Goal: Task Accomplishment & Management: Manage account settings

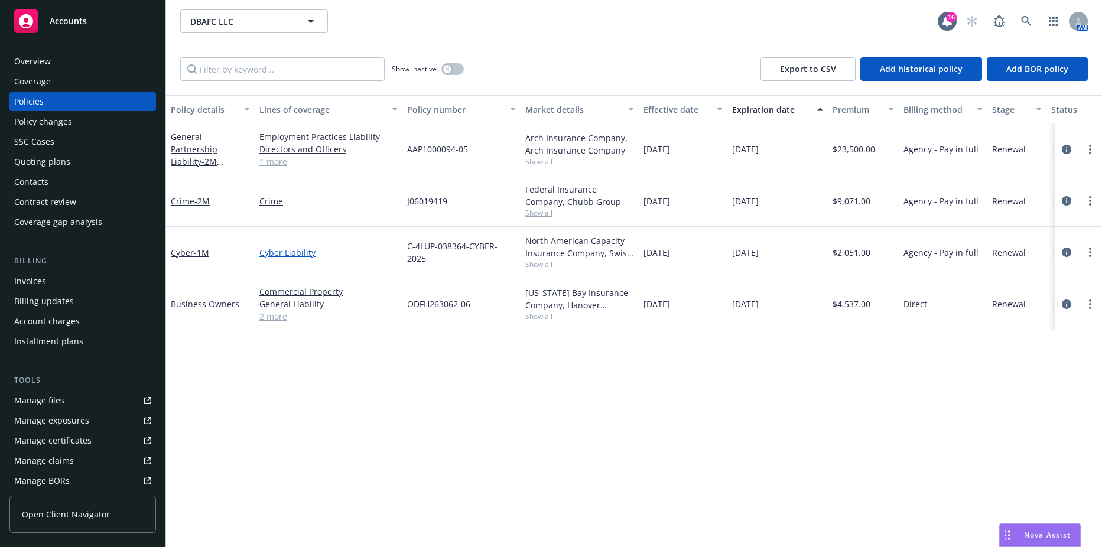
click at [287, 251] on link "Cyber Liability" at bounding box center [328, 252] width 138 height 12
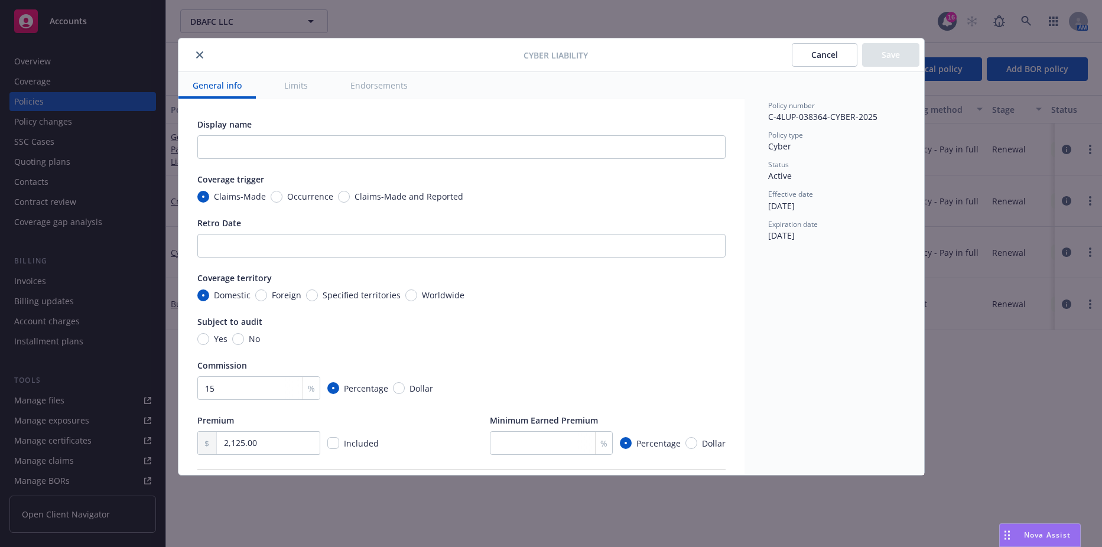
click at [284, 80] on button "Limits" at bounding box center [296, 85] width 52 height 27
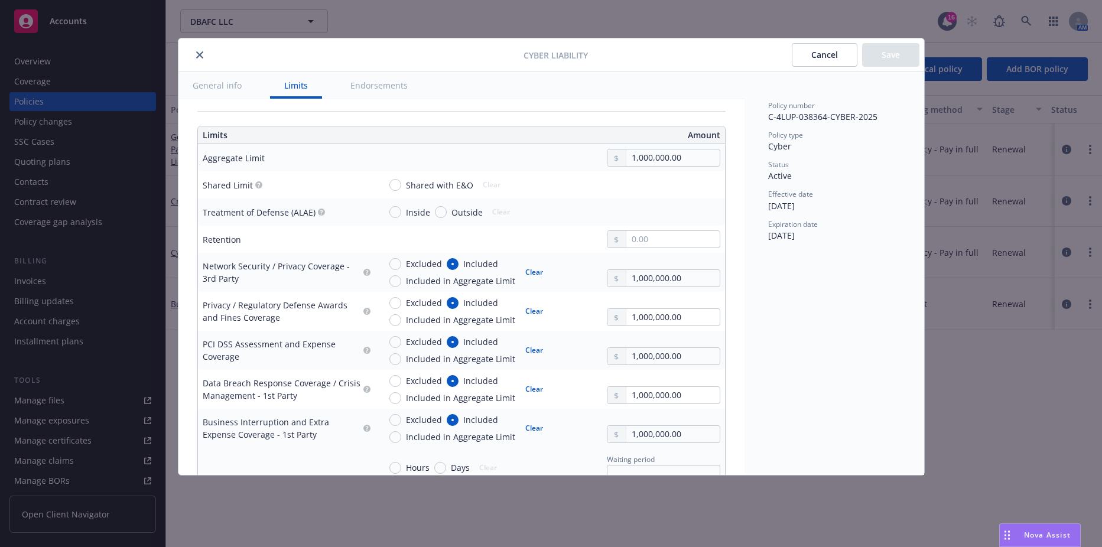
type textarea "x"
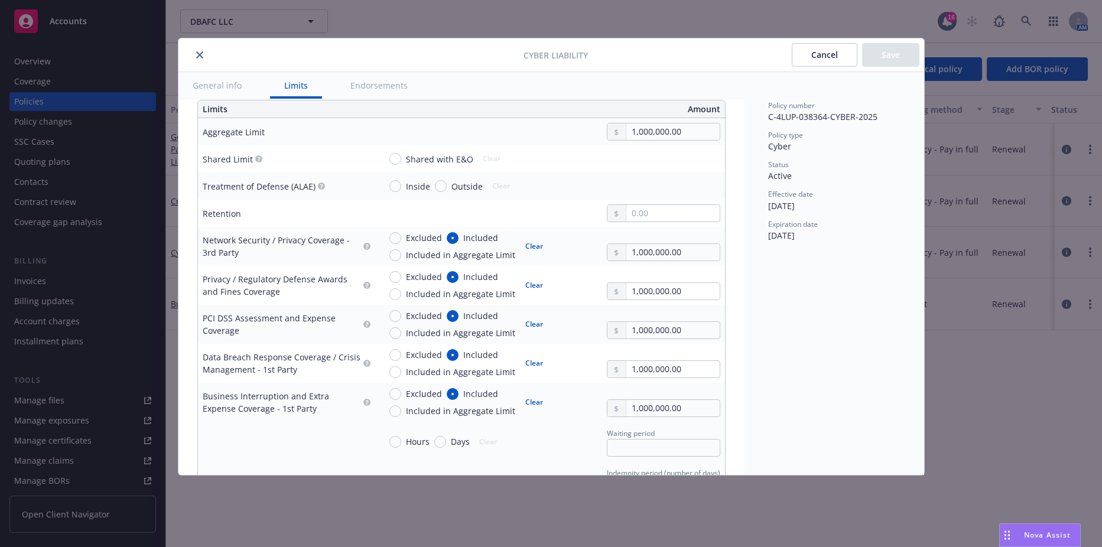
scroll to position [385, 0]
click at [715, 46] on div "Cancel Save" at bounding box center [754, 55] width 332 height 24
click at [801, 54] on button "Cancel" at bounding box center [825, 55] width 66 height 24
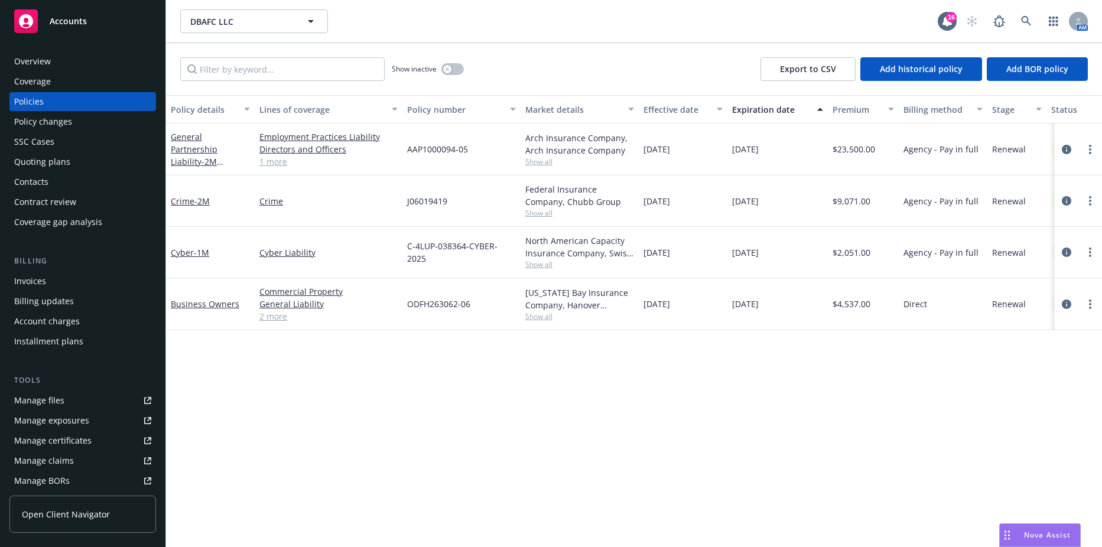
click at [268, 316] on link "2 more" at bounding box center [328, 316] width 138 height 12
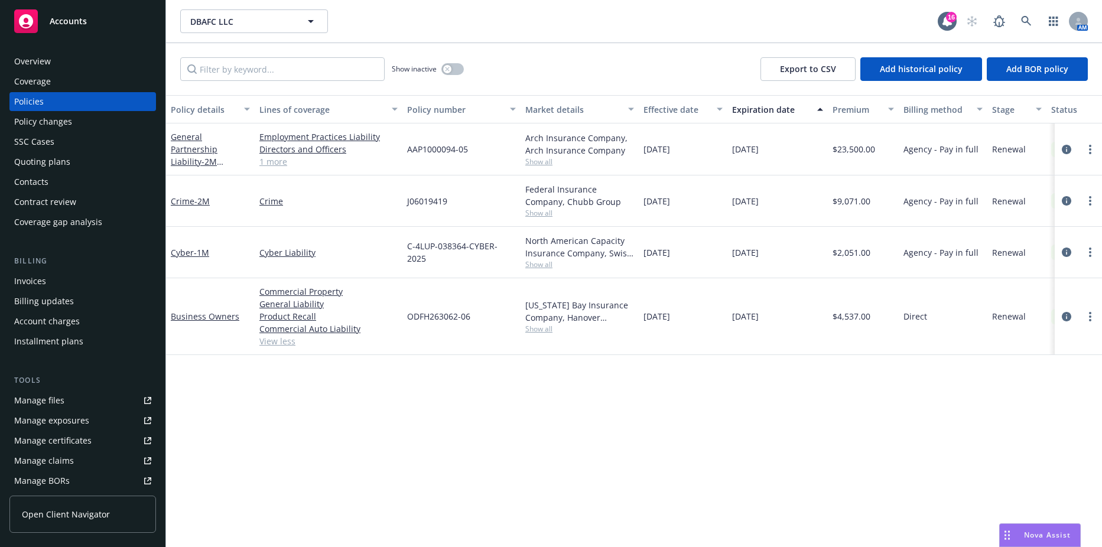
click at [75, 60] on div "Overview" at bounding box center [82, 61] width 137 height 19
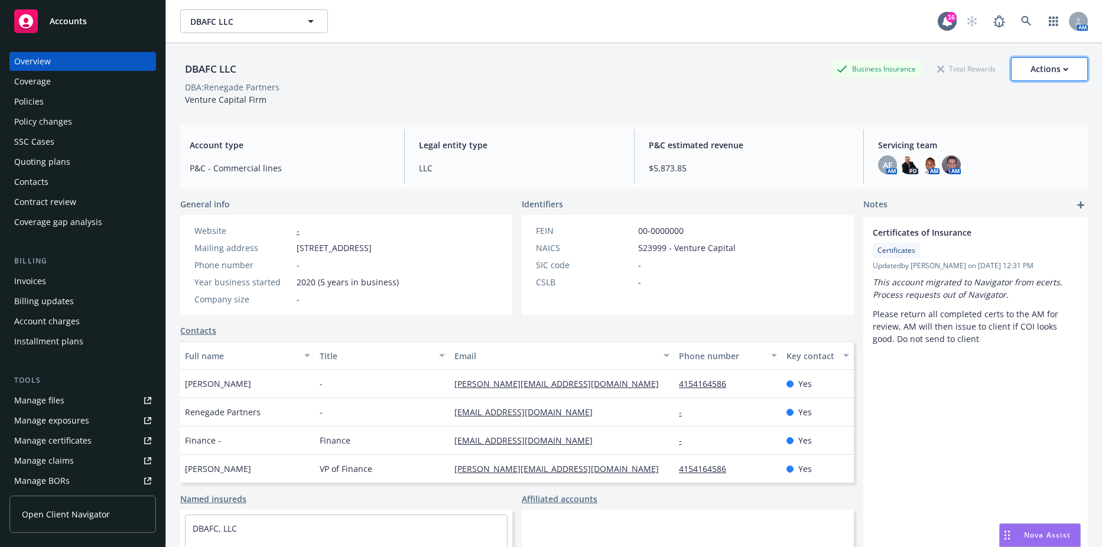
click at [1050, 73] on div "Actions" at bounding box center [1050, 69] width 38 height 22
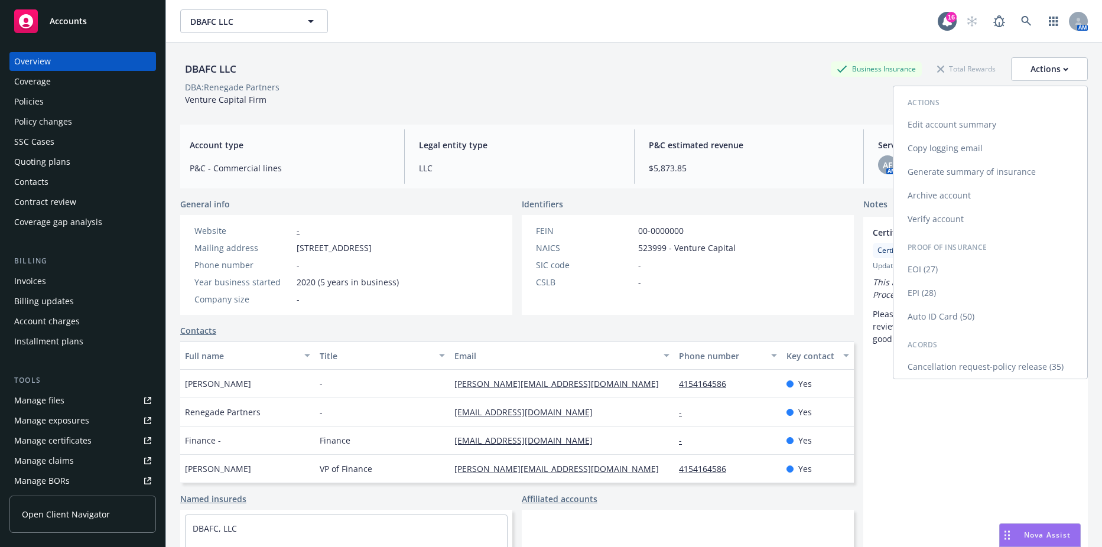
click at [989, 172] on link "Generate summary of insurance" at bounding box center [991, 172] width 194 height 24
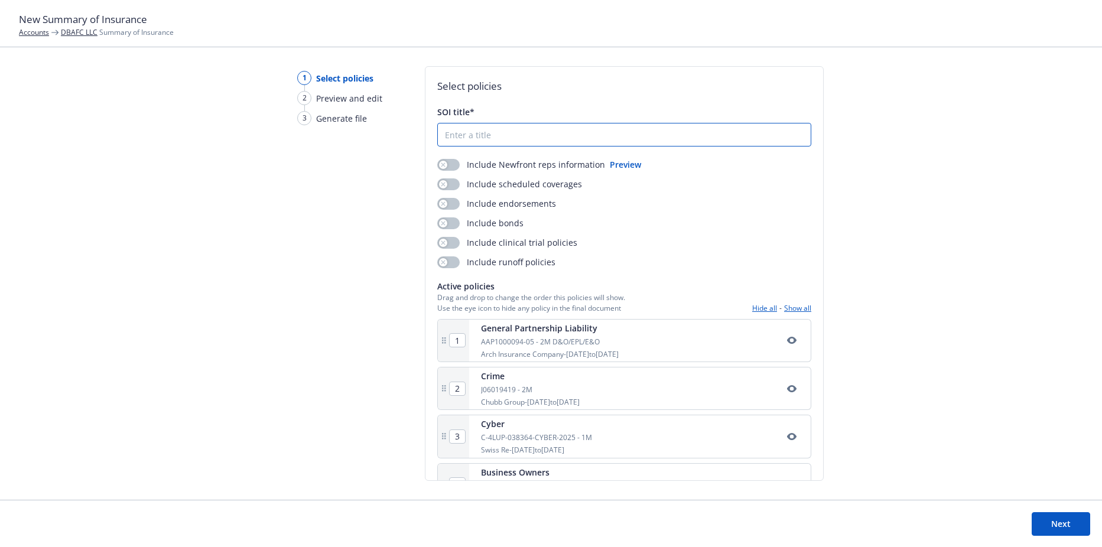
click at [491, 138] on input "SOI title*" at bounding box center [624, 135] width 373 height 22
type input "2025 Summary of Insurance"
click at [926, 202] on div "1 Select policies 2 Preview and edit 3 Generate file Select policies SOI title*…" at bounding box center [551, 283] width 1102 height 434
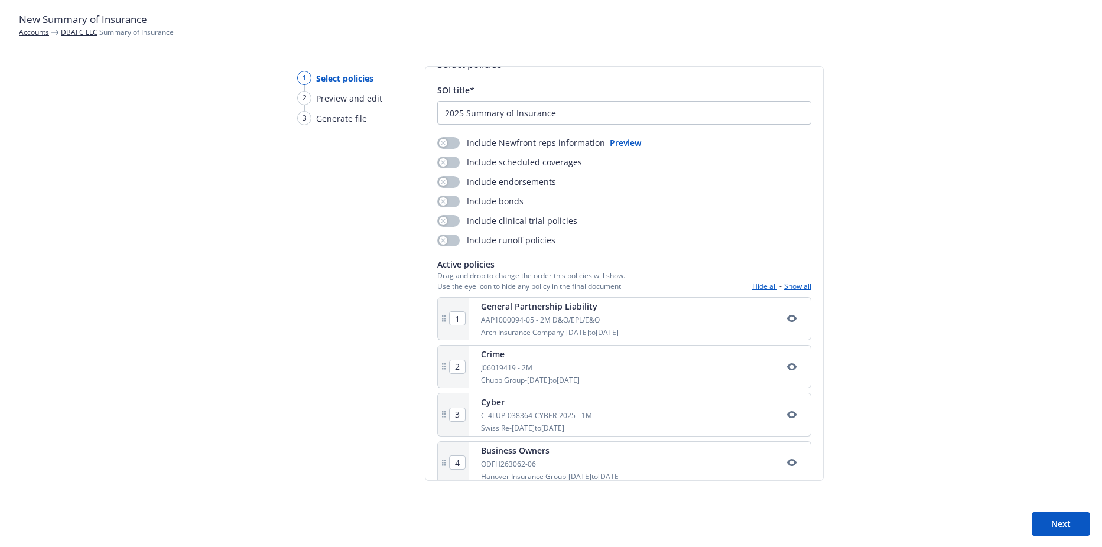
scroll to position [38, 0]
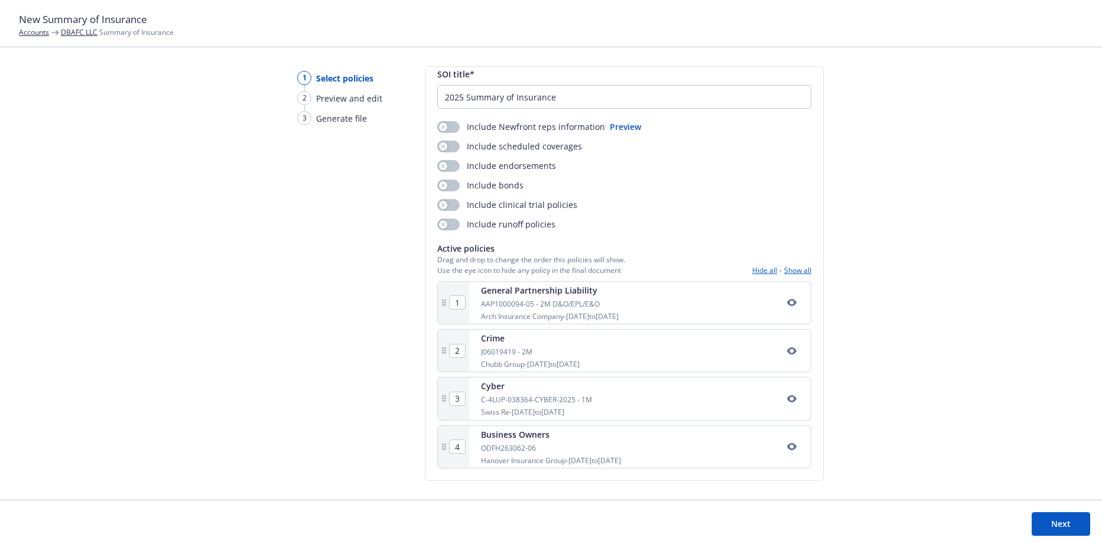
drag, startPoint x: 1046, startPoint y: 526, endPoint x: 999, endPoint y: 379, distance: 154.2
click at [1000, 379] on div "New Summary of Insurance Accounts DBAFC LLC Summary of Insurance 1 Select polic…" at bounding box center [551, 273] width 1102 height 547
click at [985, 374] on div "1 Select policies 2 Preview and edit 3 Generate file Select policies SOI title*…" at bounding box center [551, 283] width 1102 height 434
drag, startPoint x: 444, startPoint y: 446, endPoint x: 431, endPoint y: 295, distance: 151.9
click at [431, 295] on div "Select policies SOI title* 2025 Summary of Insurance Include Newfront reps info…" at bounding box center [624, 273] width 399 height 415
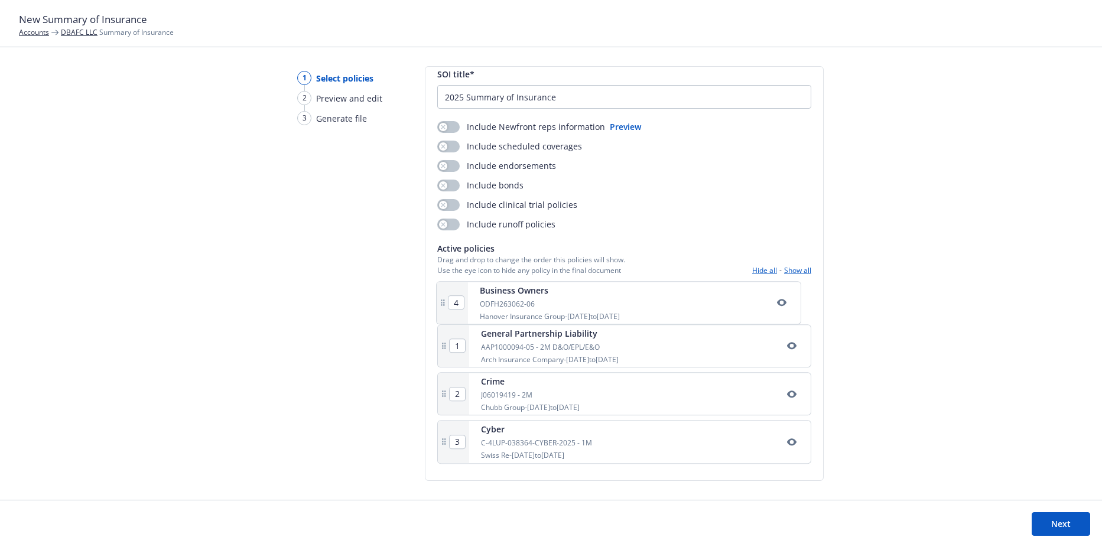
type input "2"
type input "3"
type input "4"
type input "1"
click at [1049, 519] on button "Next" at bounding box center [1061, 524] width 59 height 24
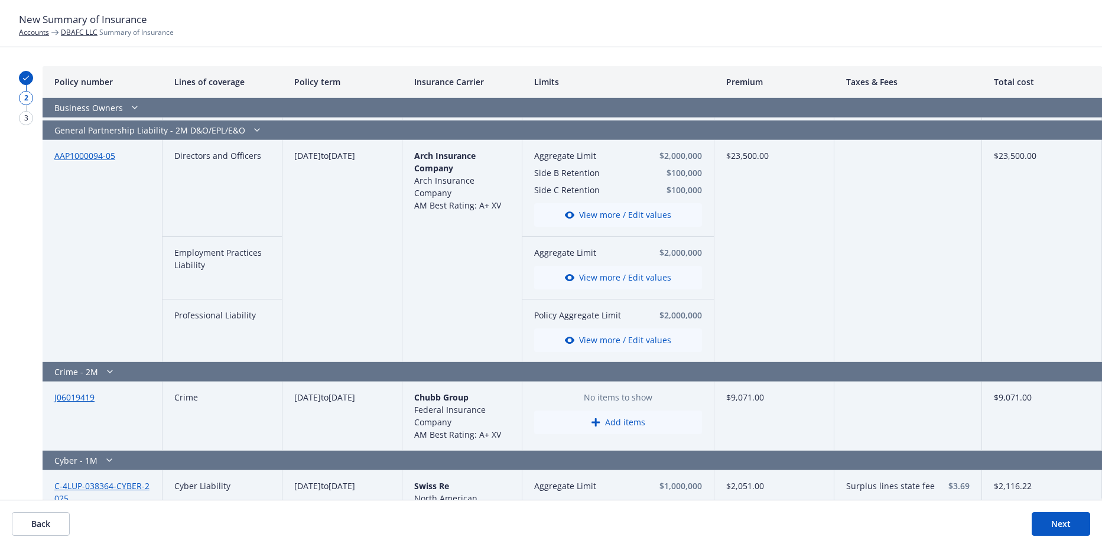
scroll to position [550, 0]
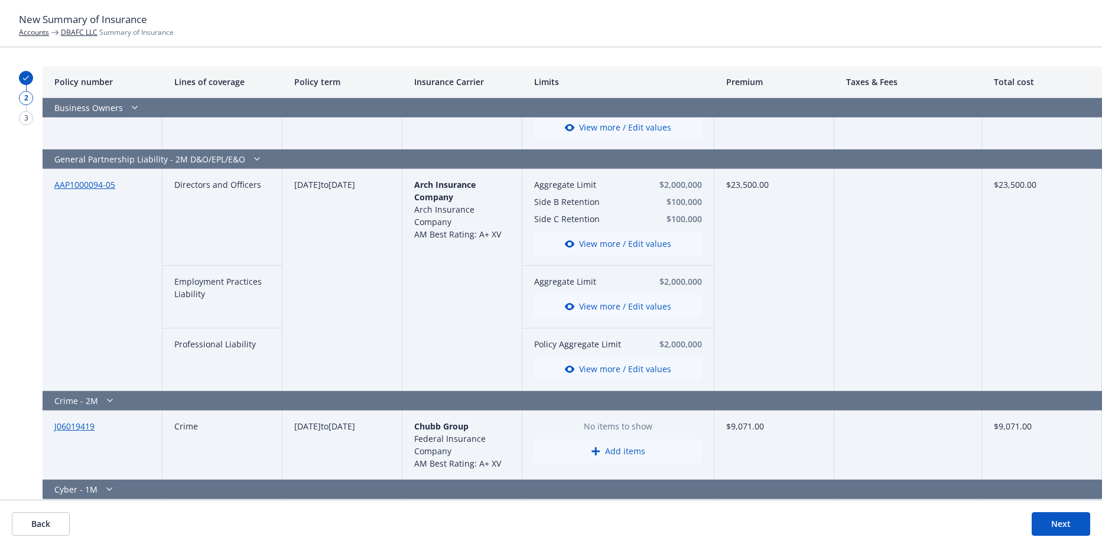
click at [605, 452] on button "Add items" at bounding box center [618, 452] width 168 height 24
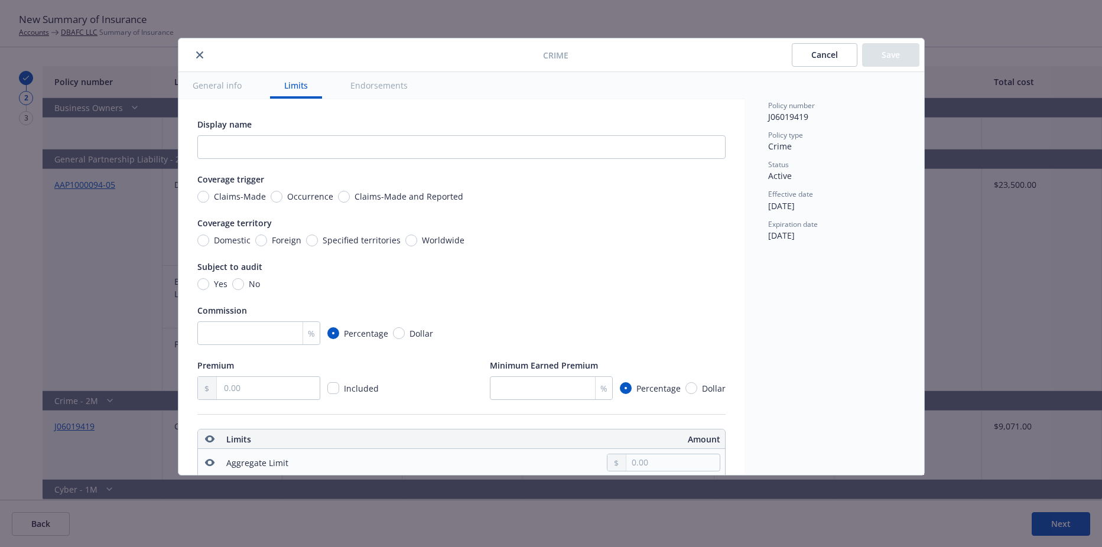
scroll to position [330, 0]
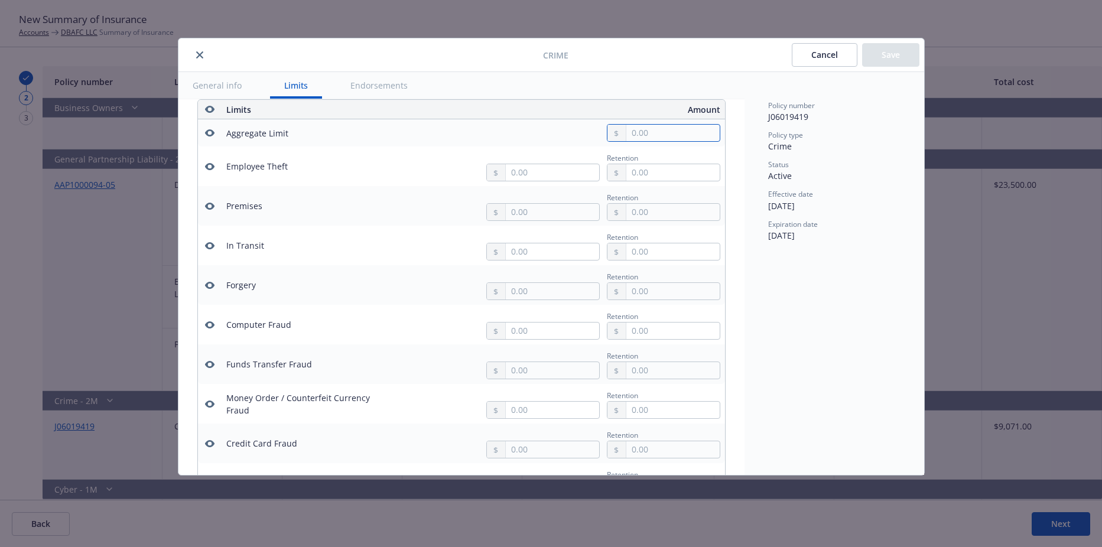
click at [632, 127] on input "text" at bounding box center [673, 133] width 93 height 17
type input "2,000,000.00"
click at [651, 213] on button "$2,000,000.00" at bounding box center [660, 205] width 102 height 22
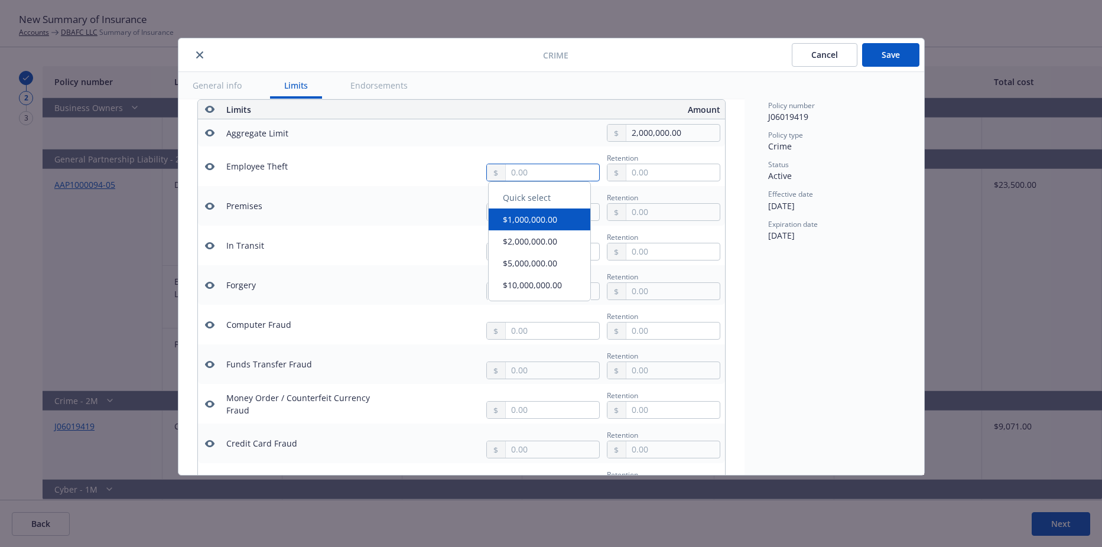
click at [537, 174] on input "text" at bounding box center [552, 172] width 93 height 17
type input "2,000,000.00"
click at [537, 238] on button "$2,000,000.00" at bounding box center [540, 245] width 102 height 22
click at [535, 213] on input "text" at bounding box center [552, 212] width 93 height 17
type input "2,000,000.00"
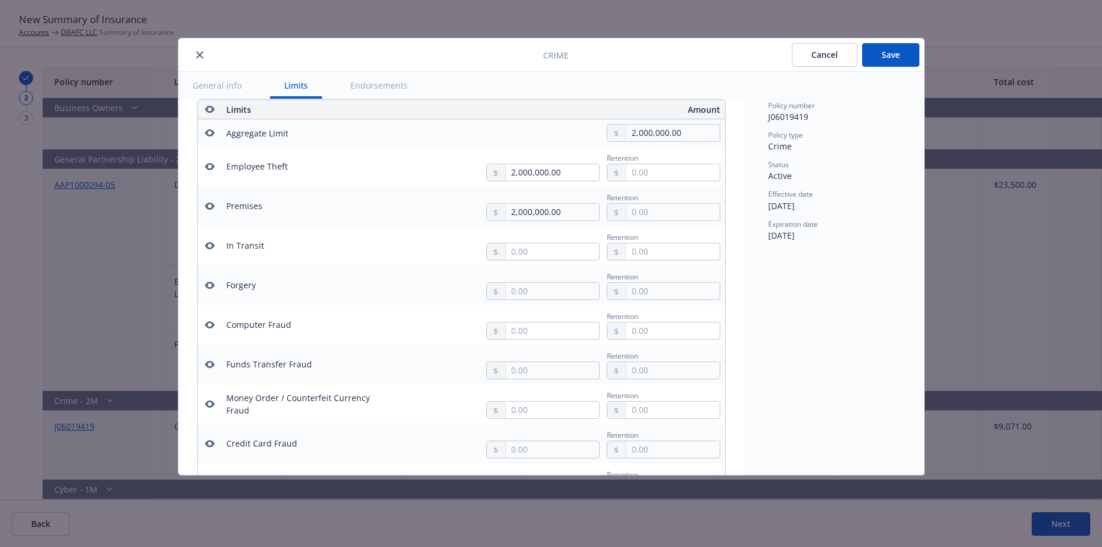
click at [522, 287] on button "$2,000,000.00" at bounding box center [540, 285] width 102 height 22
click at [515, 252] on input "text" at bounding box center [552, 252] width 93 height 17
type input "2,000,000.00"
click at [512, 319] on button "$2,000,000.00" at bounding box center [540, 325] width 102 height 22
click at [512, 296] on input "text" at bounding box center [552, 291] width 93 height 17
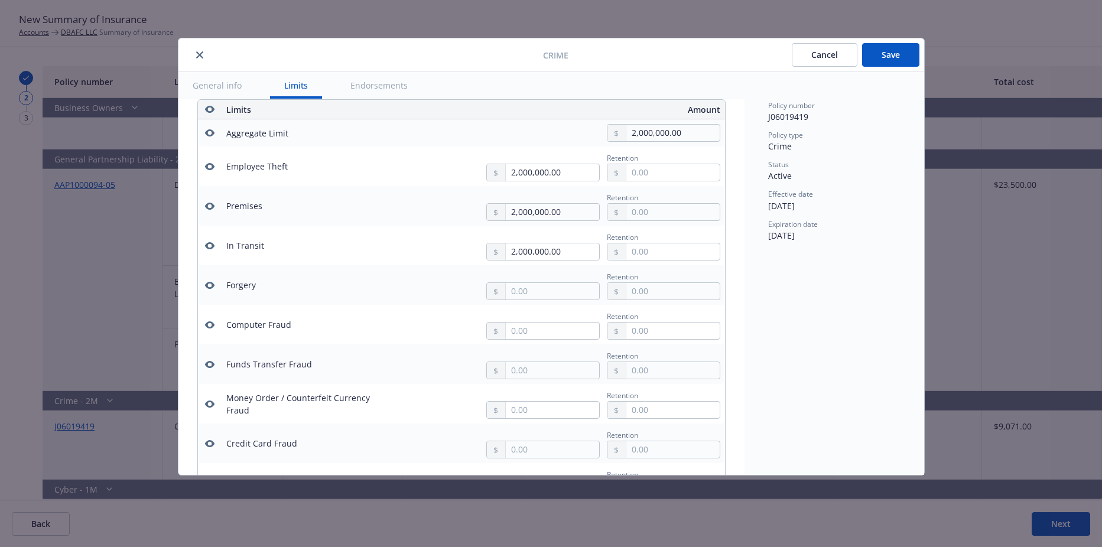
type input "2,000,000.00"
click at [527, 365] on button "$2,000,000.00" at bounding box center [540, 363] width 102 height 22
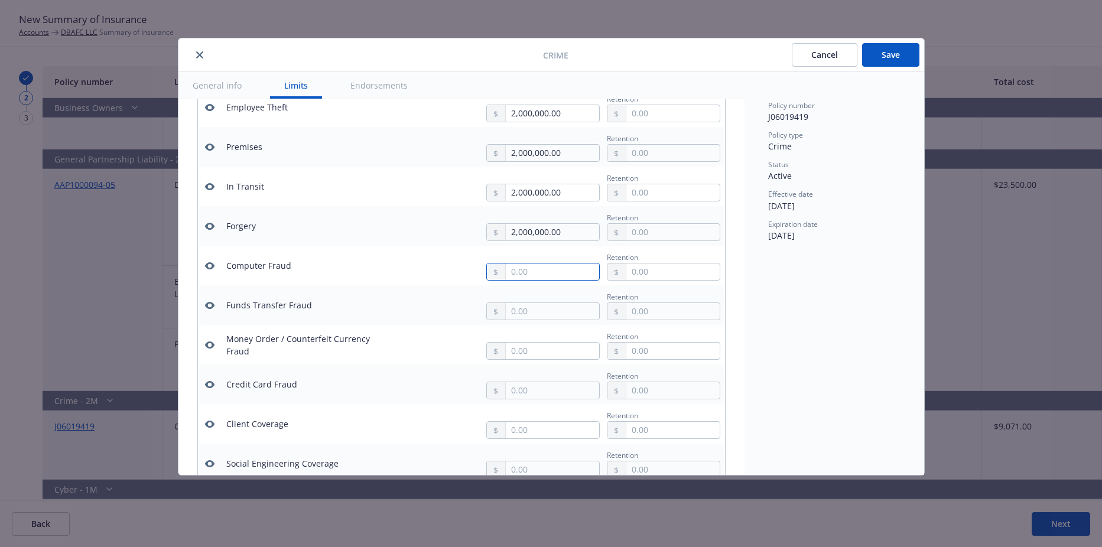
click at [513, 274] on input "text" at bounding box center [552, 272] width 93 height 17
type input "2,000,000.00"
click at [517, 353] on div "Quick select $1,000,000.00 $2,000,000.00 $5,000,000.00 $10,000,000.00" at bounding box center [539, 344] width 103 height 120
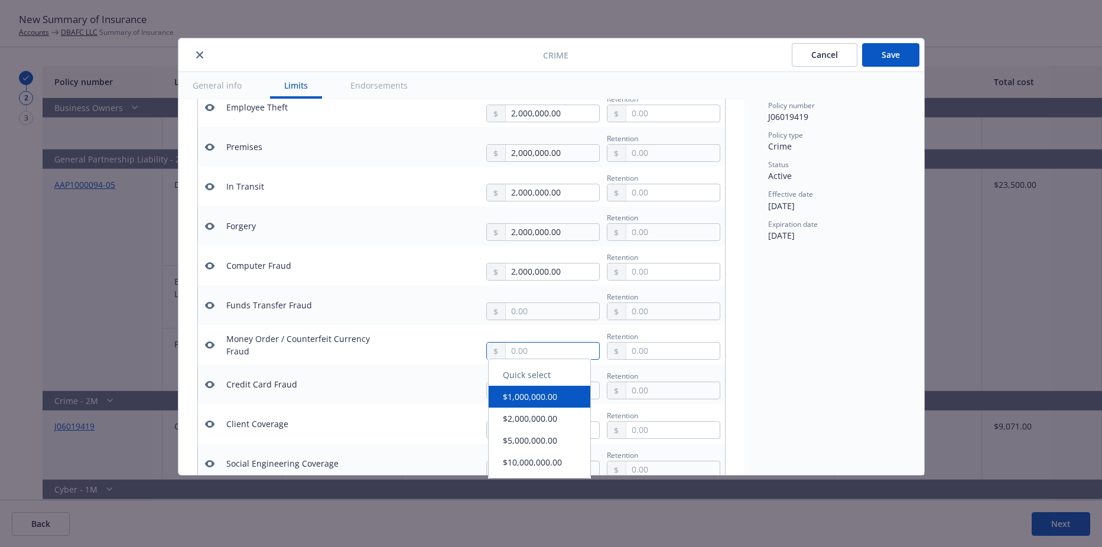
click at [512, 353] on input "text" at bounding box center [552, 351] width 93 height 17
type input "2,000,000.00"
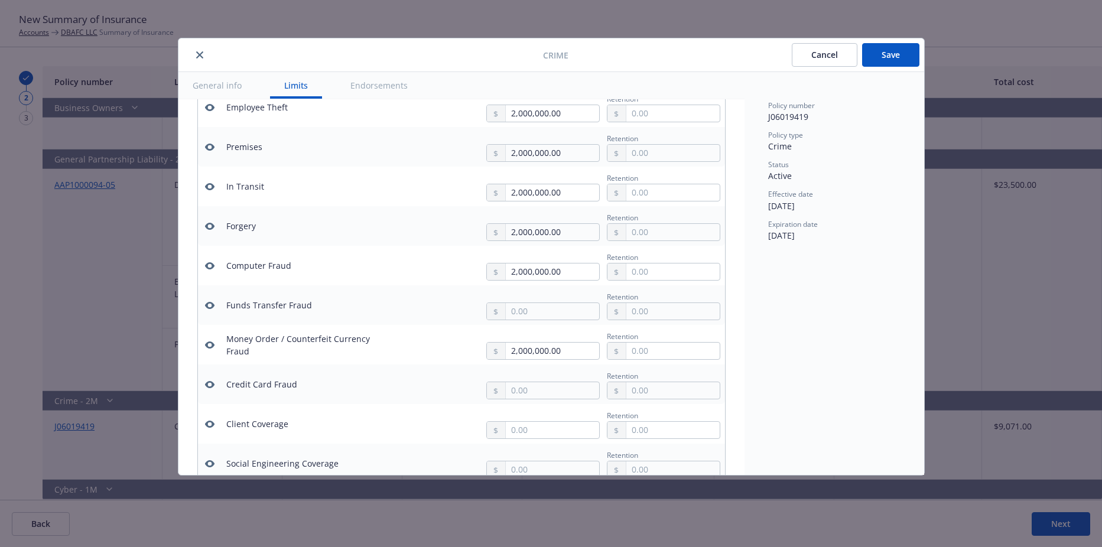
click at [517, 415] on button "$2,000,000.00" at bounding box center [540, 425] width 102 height 22
click at [517, 415] on button "$2,000,000.00" at bounding box center [540, 422] width 102 height 22
click at [522, 309] on input "text" at bounding box center [552, 311] width 93 height 17
type input "2,000,000.00"
click at [521, 387] on button "$2,000,000.00" at bounding box center [540, 385] width 102 height 22
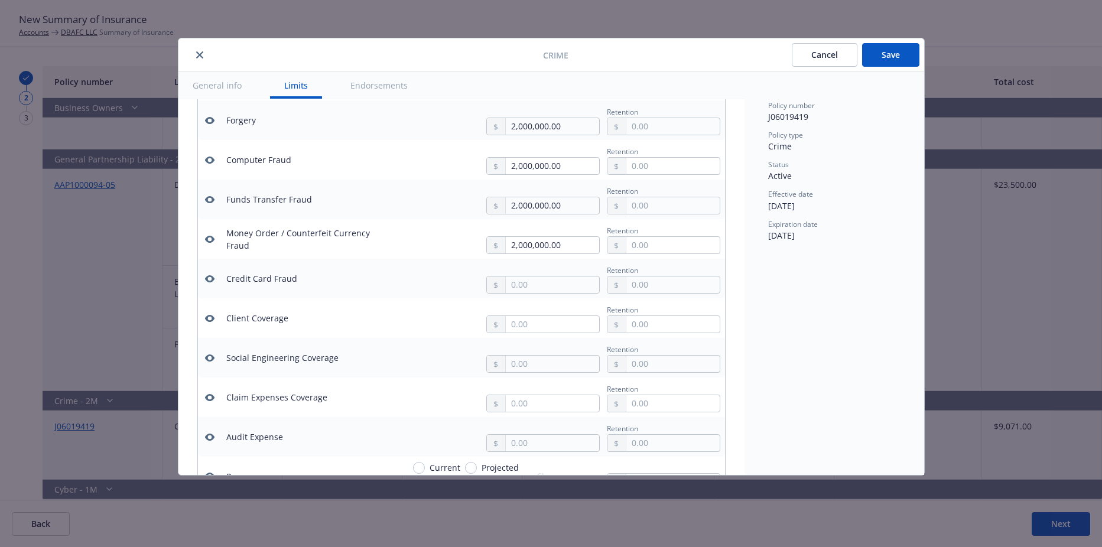
scroll to position [507, 0]
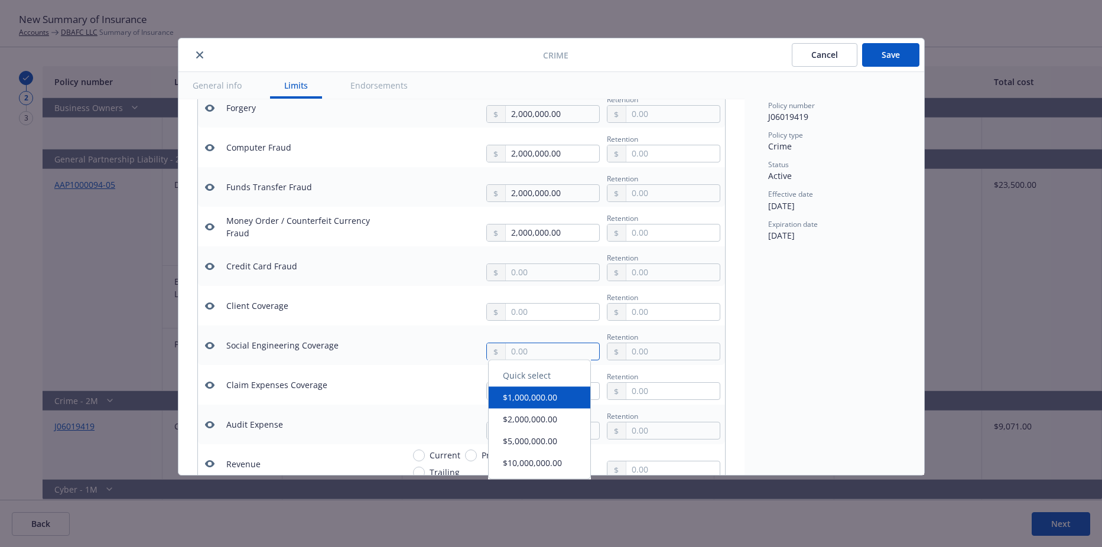
click at [523, 353] on input "text" at bounding box center [552, 351] width 93 height 17
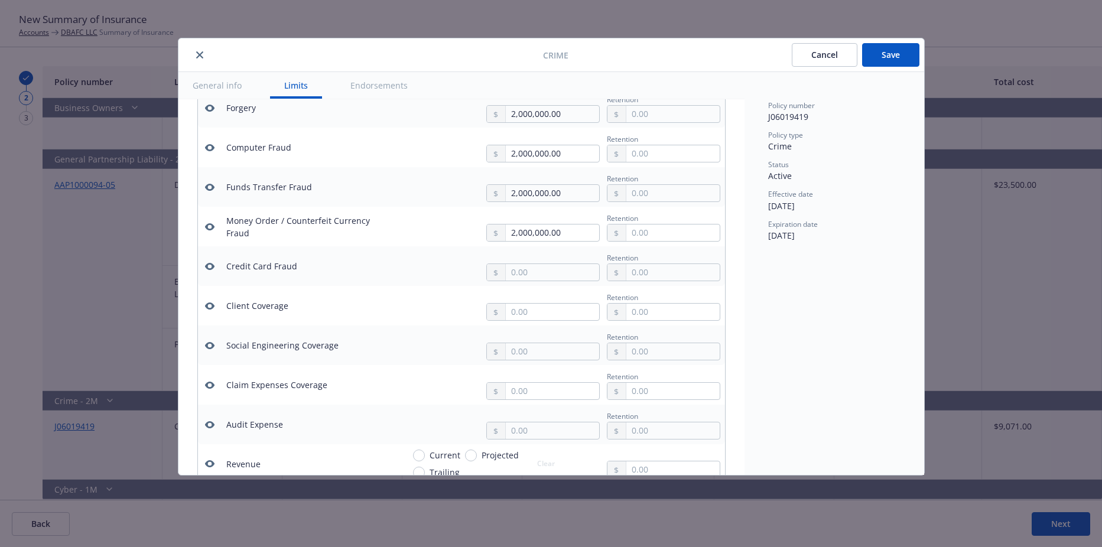
type input "2,000,000.00"
click at [528, 426] on button "$2,000,000.00" at bounding box center [540, 425] width 102 height 22
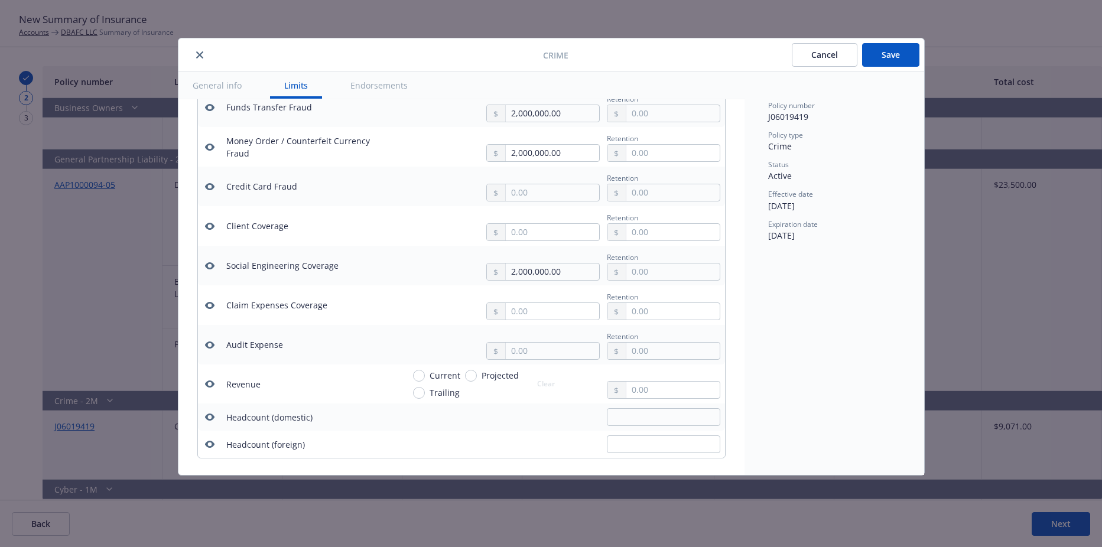
scroll to position [566, 0]
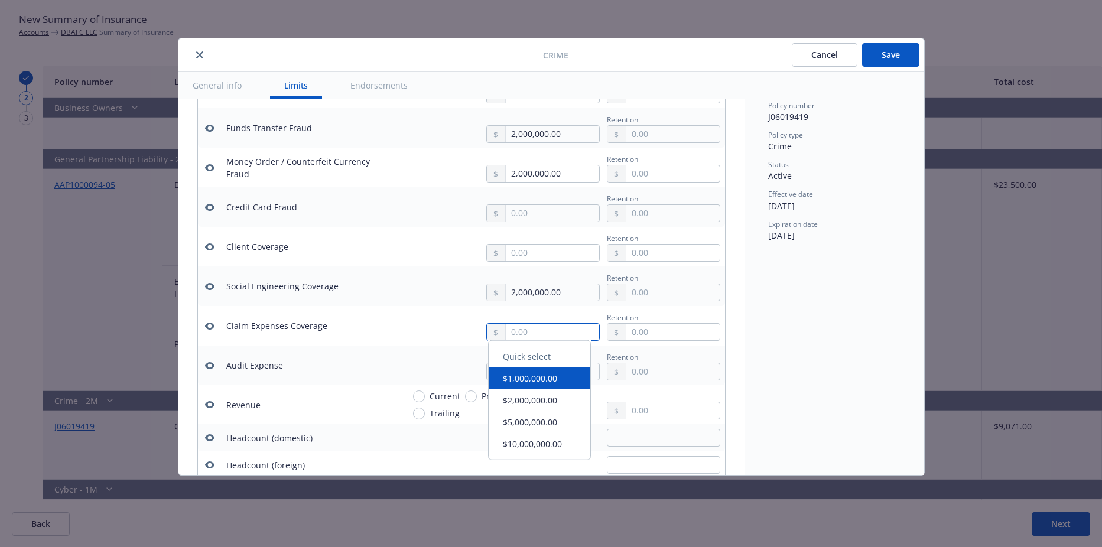
click at [558, 327] on input "text" at bounding box center [552, 332] width 93 height 17
type input "10,000.00"
click at [655, 334] on input "text" at bounding box center [673, 332] width 93 height 17
click at [574, 181] on input "2,000,000.00" at bounding box center [552, 173] width 93 height 17
click at [395, 206] on td "Credit Card Fraud" at bounding box center [310, 207] width 177 height 40
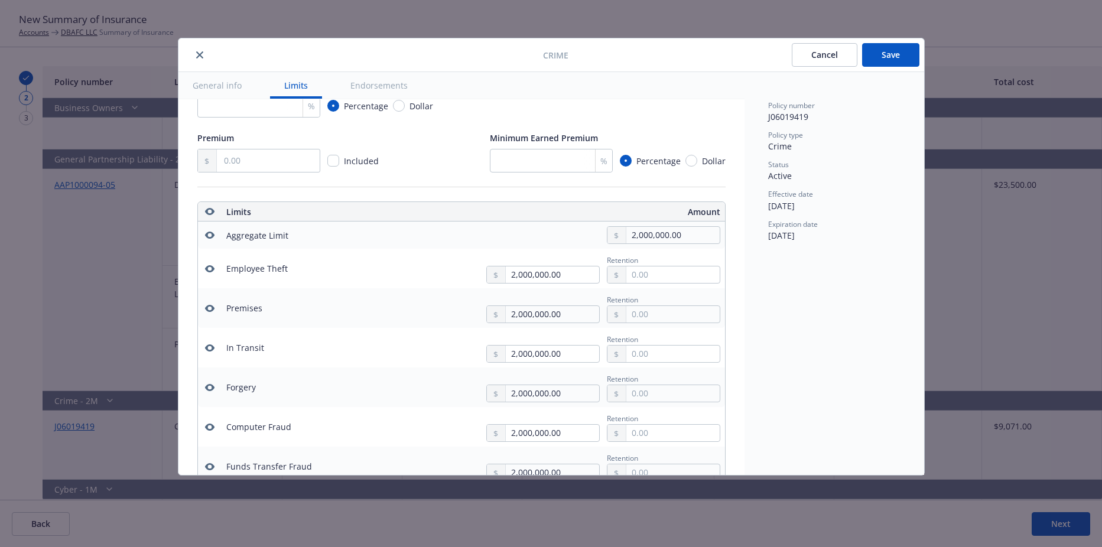
scroll to position [271, 0]
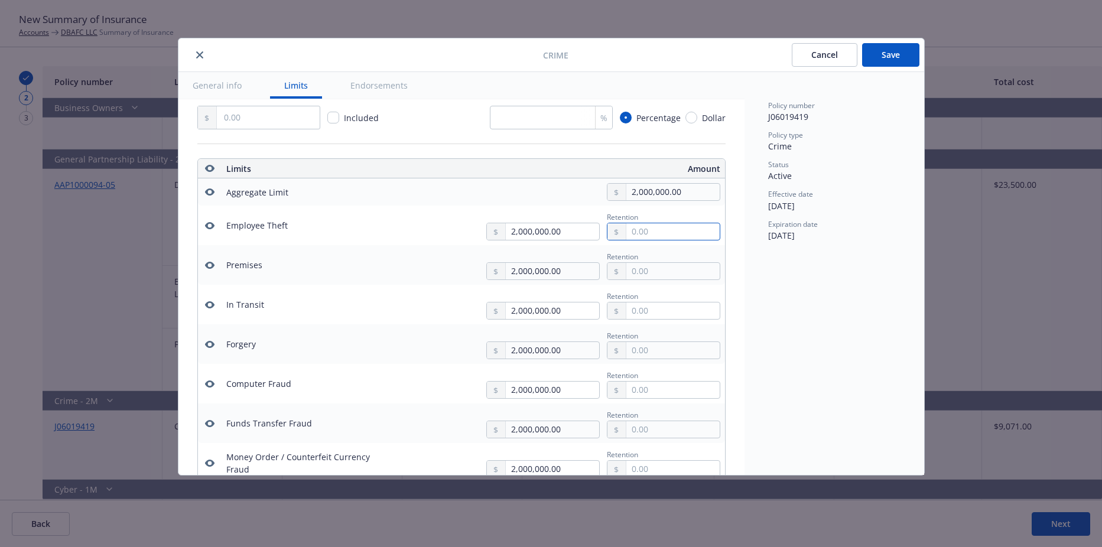
click at [647, 230] on input "text" at bounding box center [673, 231] width 93 height 17
type input "50,000.00"
click at [651, 267] on input "text" at bounding box center [673, 271] width 93 height 17
type input "50,000.00"
click at [645, 311] on input "text" at bounding box center [673, 311] width 93 height 17
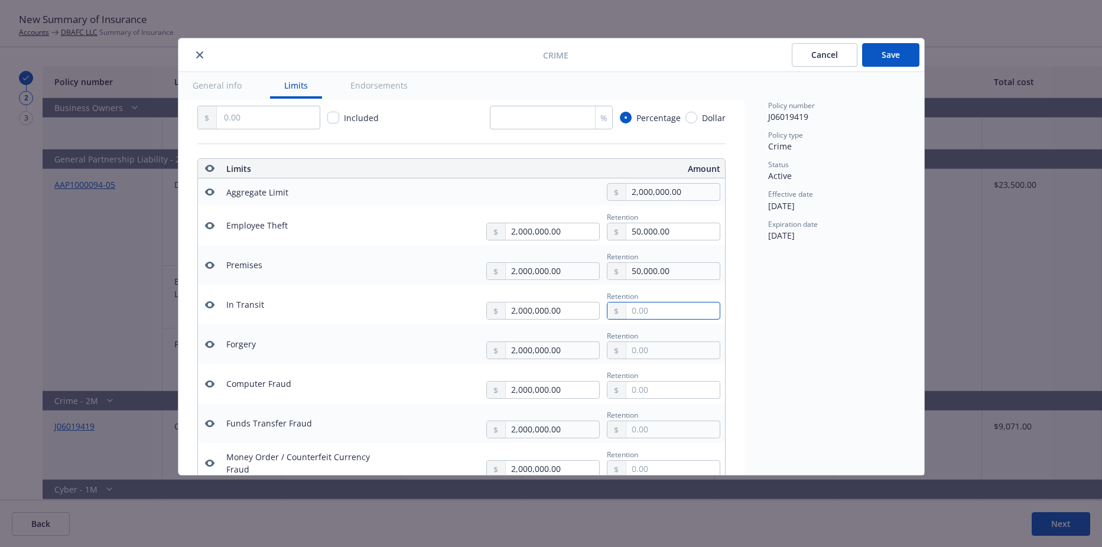
type input "50,000.00"
click at [627, 349] on input "text" at bounding box center [673, 350] width 93 height 17
type input "50,000.00"
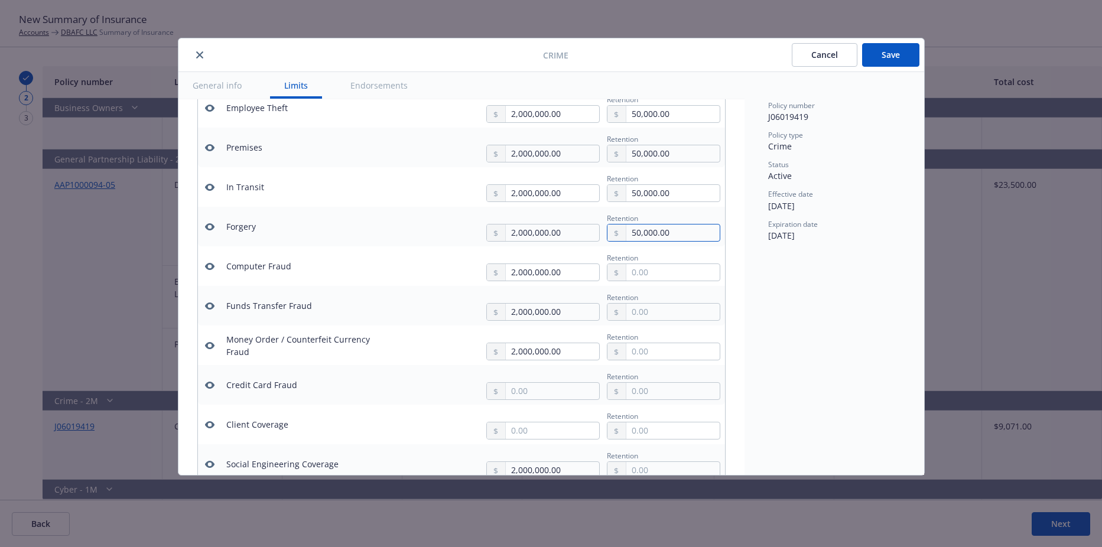
scroll to position [389, 0]
click at [645, 274] on input "text" at bounding box center [673, 272] width 93 height 17
type input "50,000.00"
click at [657, 313] on input "text" at bounding box center [673, 311] width 93 height 17
type input "50,000.00"
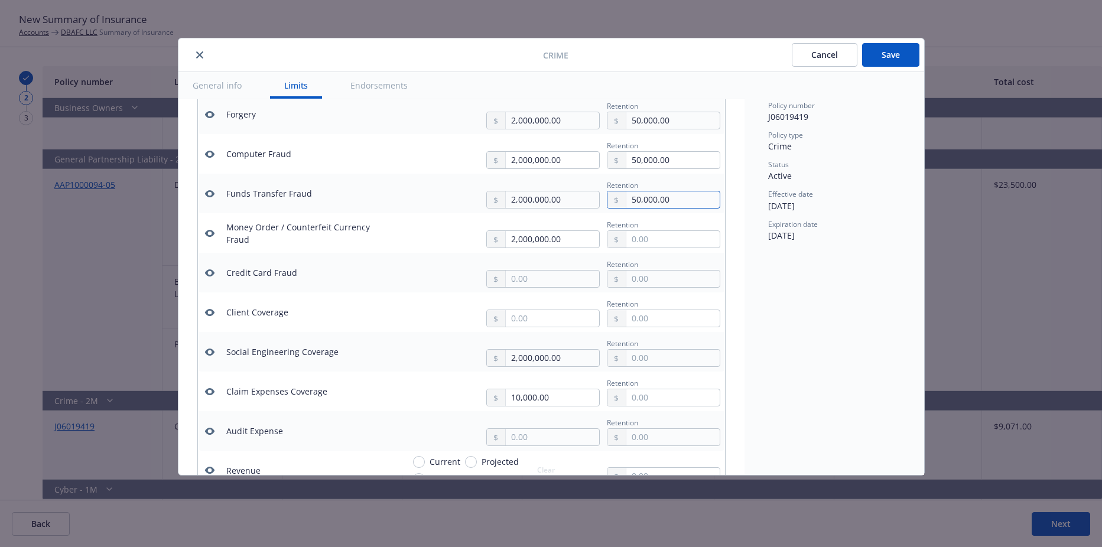
scroll to position [507, 0]
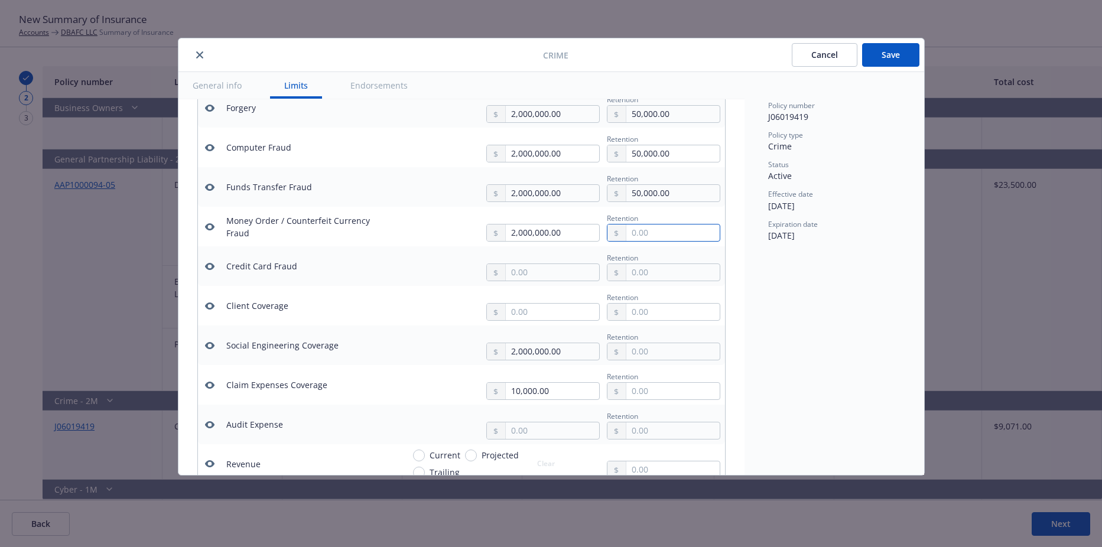
click at [651, 232] on input "text" at bounding box center [673, 233] width 93 height 17
click at [644, 230] on input "text" at bounding box center [673, 233] width 93 height 17
click at [643, 234] on input "text" at bounding box center [673, 233] width 93 height 17
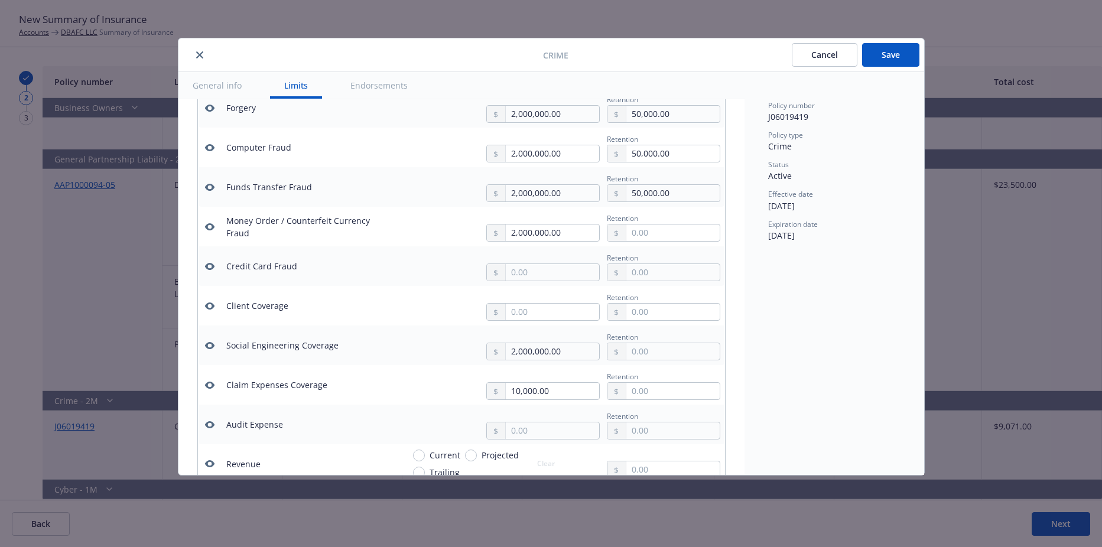
click at [664, 184] on div "Retention 50,000.00" at bounding box center [663, 187] width 113 height 30
drag, startPoint x: 664, startPoint y: 190, endPoint x: 599, endPoint y: 191, distance: 64.4
click at [607, 191] on div "50,000.00" at bounding box center [663, 193] width 113 height 18
click at [651, 233] on input "text" at bounding box center [673, 233] width 93 height 17
paste input "50,000.00"
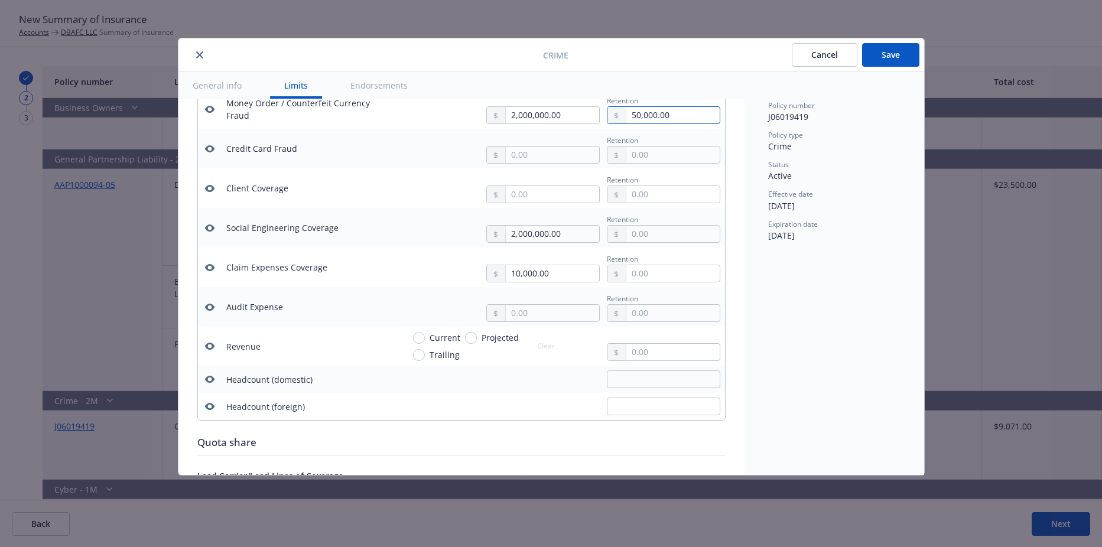
scroll to position [625, 0]
type input "50,000.00"
click at [652, 230] on input "text" at bounding box center [673, 233] width 93 height 17
paste input "50,000.00"
type input "50,000.00"
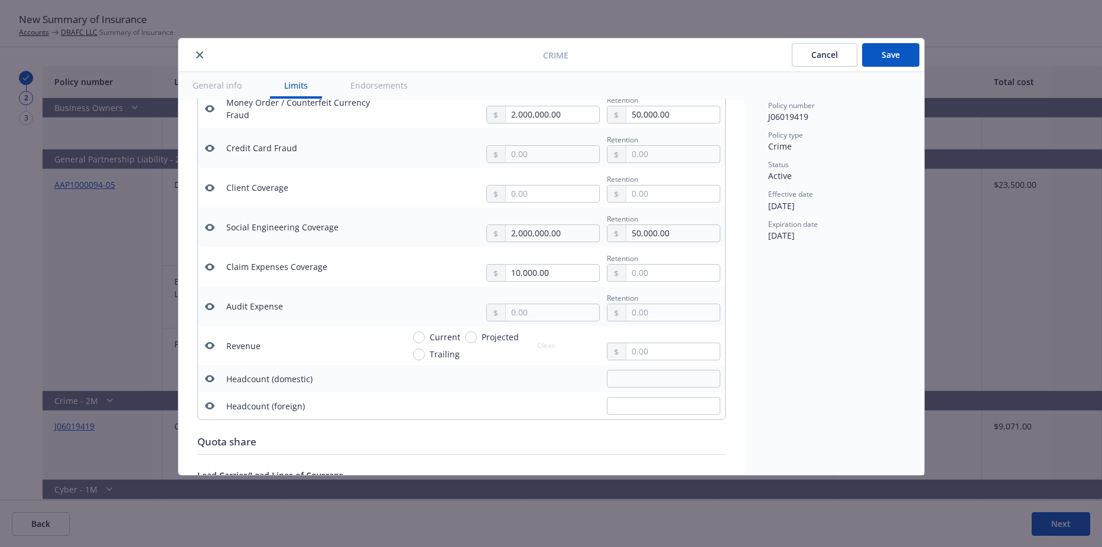
click at [794, 304] on div "Policy number J06019419 Policy type Crime Status Active Effective date [DATE] E…" at bounding box center [835, 273] width 180 height 403
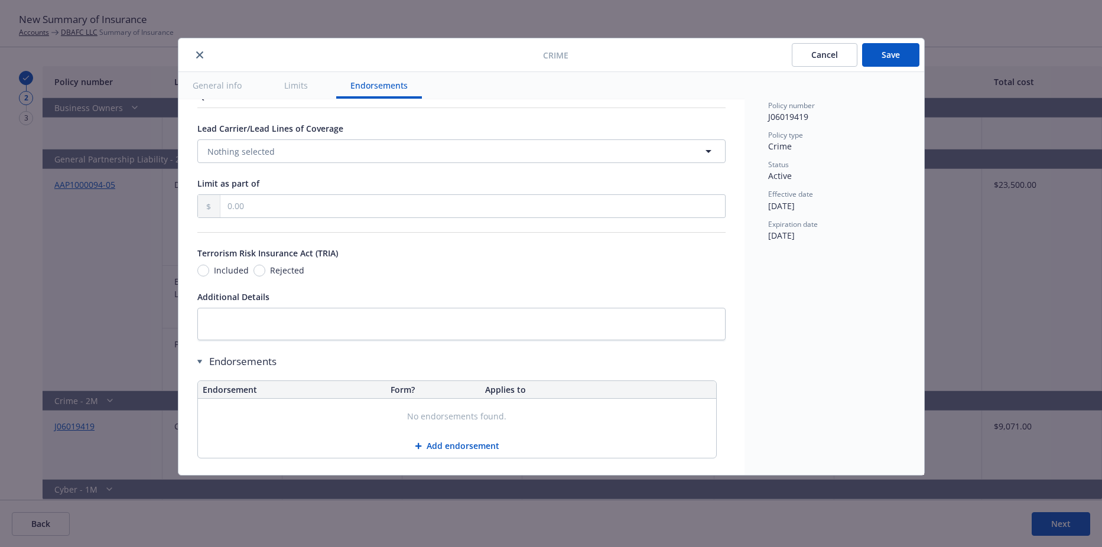
scroll to position [989, 0]
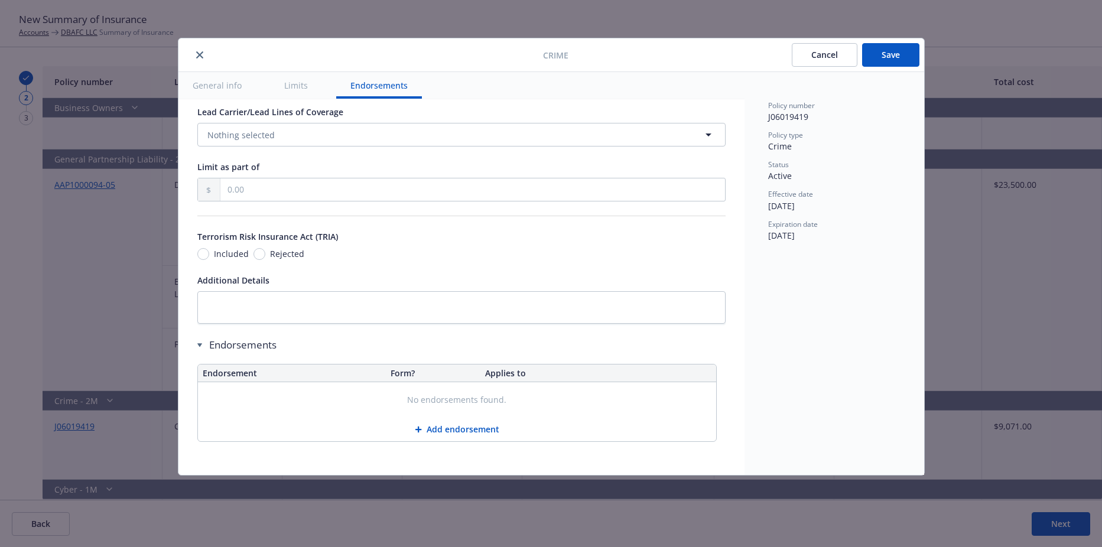
click at [891, 43] on button "Save" at bounding box center [890, 55] width 57 height 24
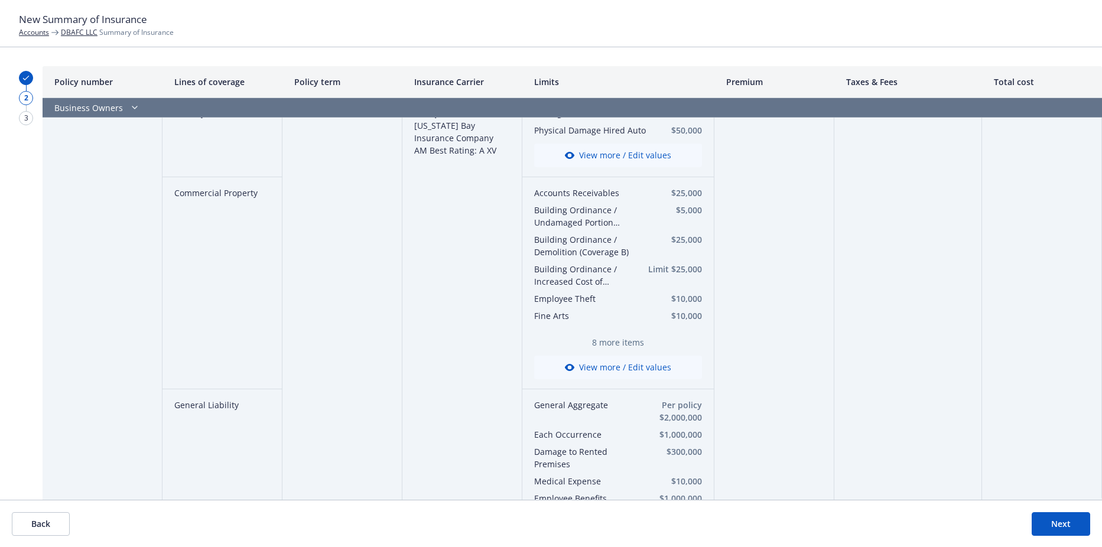
scroll to position [0, 0]
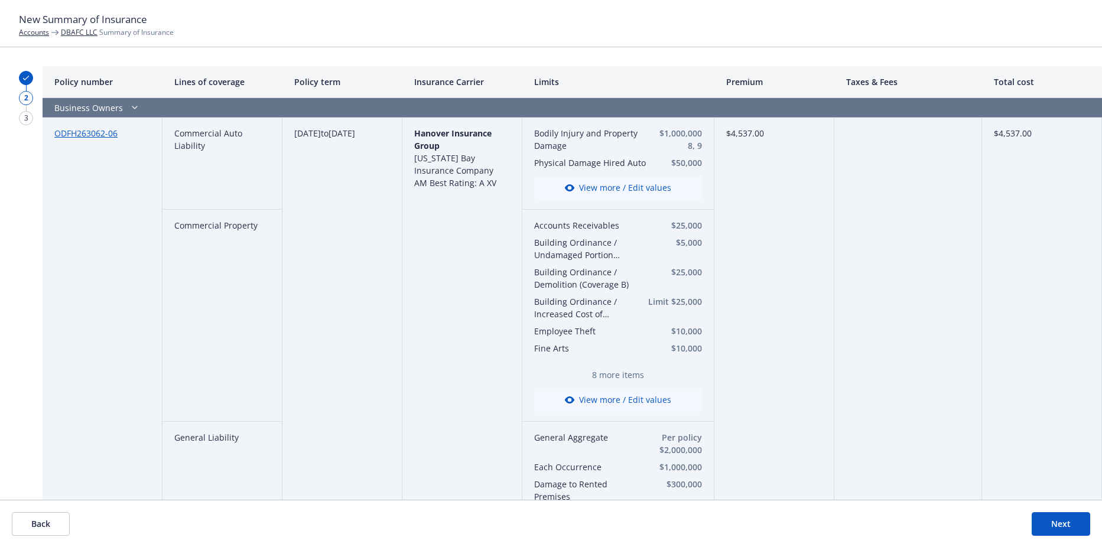
click at [1064, 529] on button "Next" at bounding box center [1061, 524] width 59 height 24
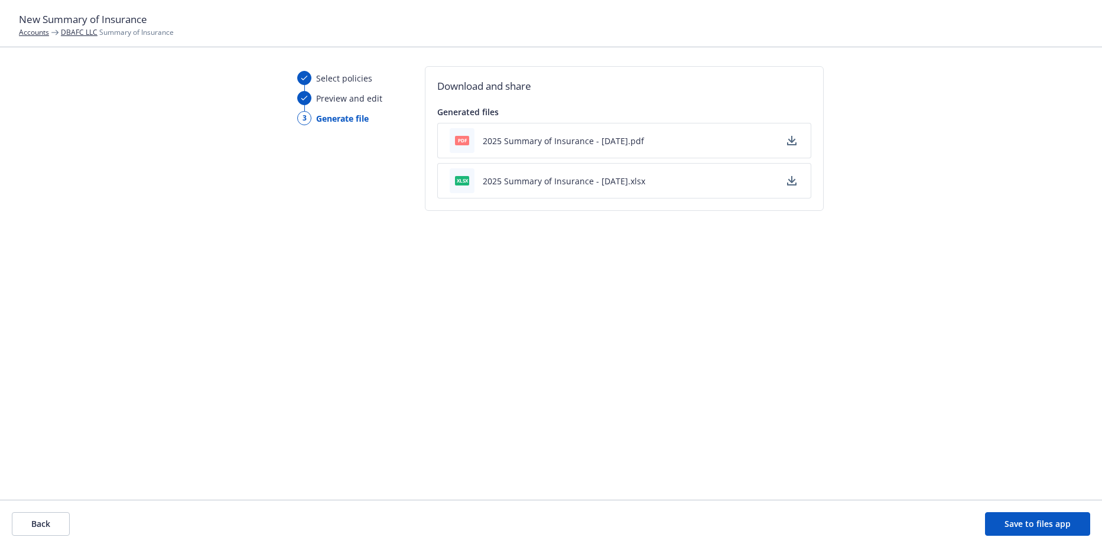
click at [535, 139] on button "2025 Summary of Insurance - [DATE].pdf" at bounding box center [563, 141] width 161 height 12
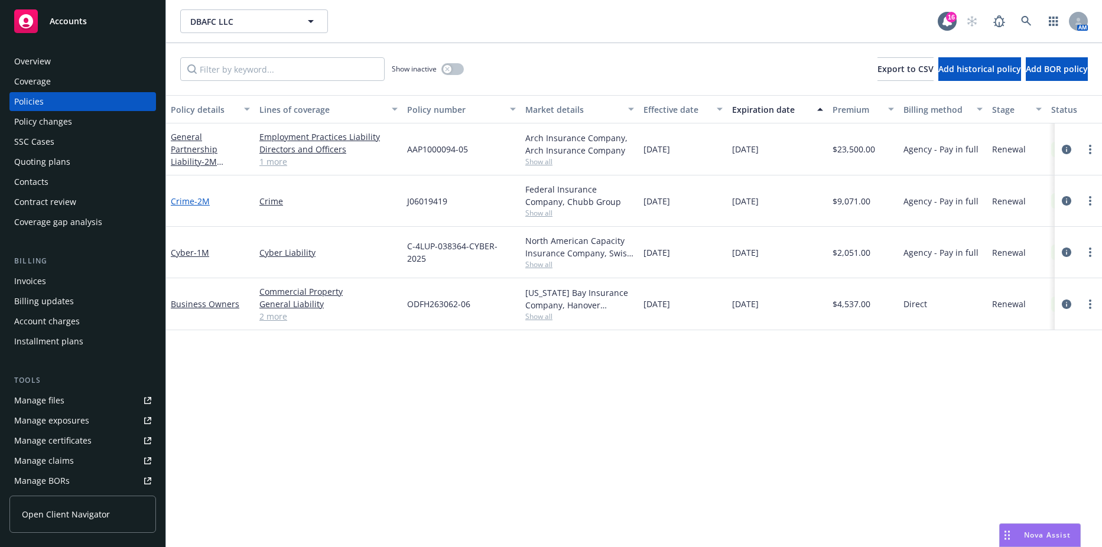
click at [200, 200] on span "- 2M" at bounding box center [201, 201] width 15 height 11
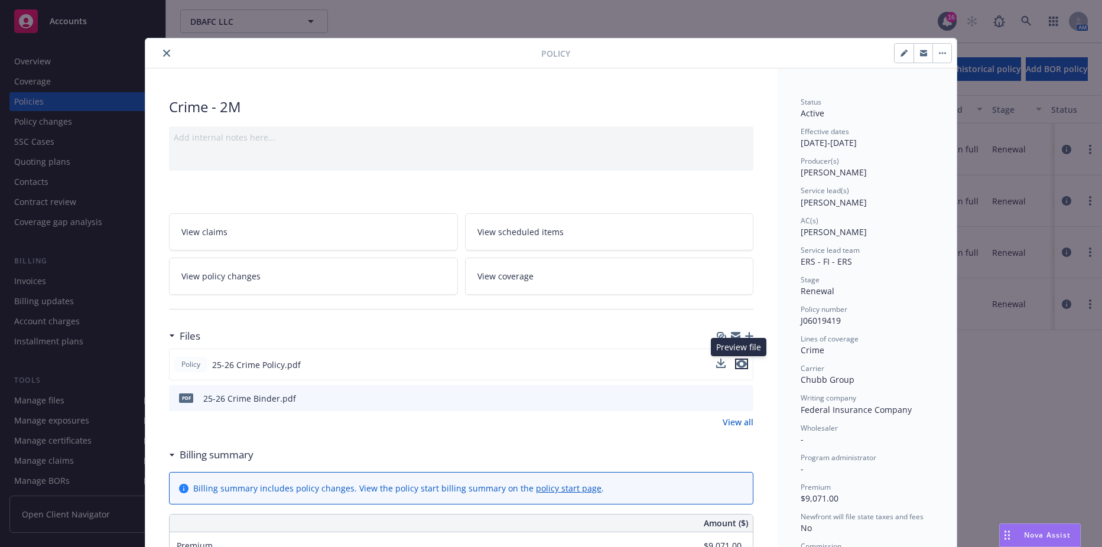
click at [736, 365] on icon "preview file" at bounding box center [741, 364] width 11 height 8
click at [163, 52] on icon "close" at bounding box center [166, 53] width 7 height 7
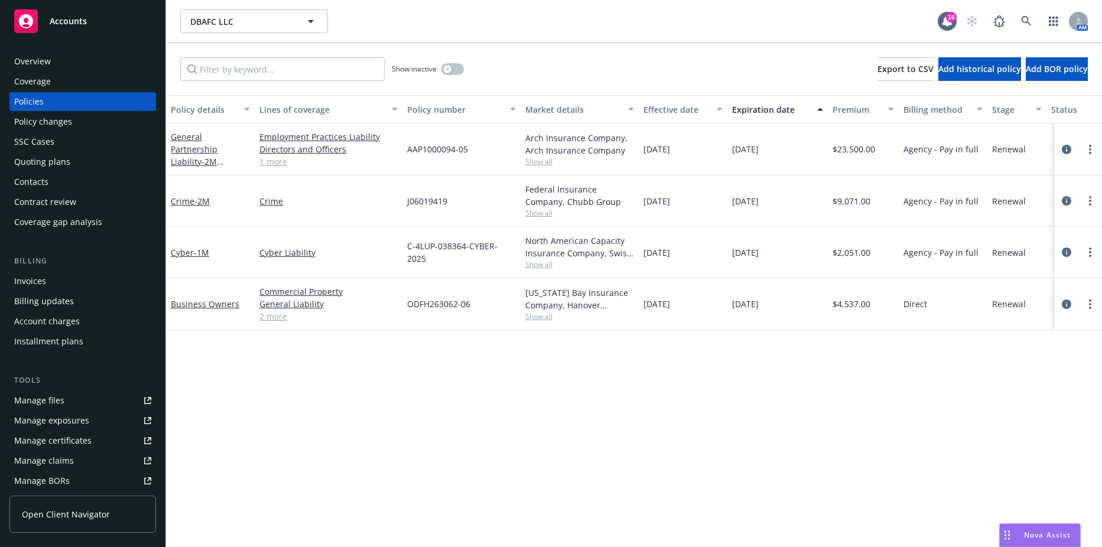
click at [60, 173] on div "Contacts" at bounding box center [82, 182] width 137 height 19
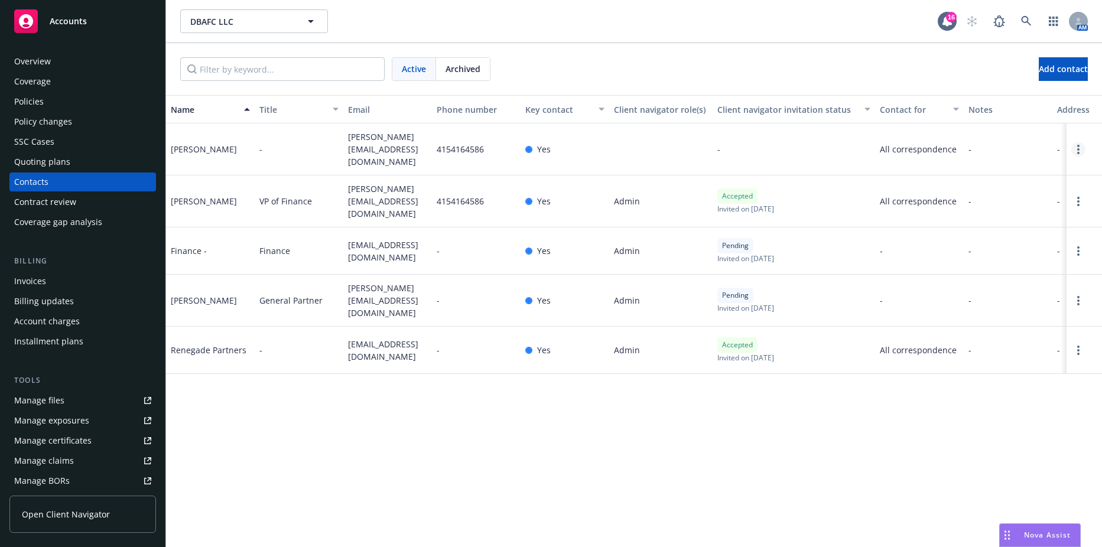
click at [1076, 144] on link "Open options" at bounding box center [1079, 149] width 14 height 14
click at [988, 81] on link "Edit contact" at bounding box center [1003, 81] width 134 height 24
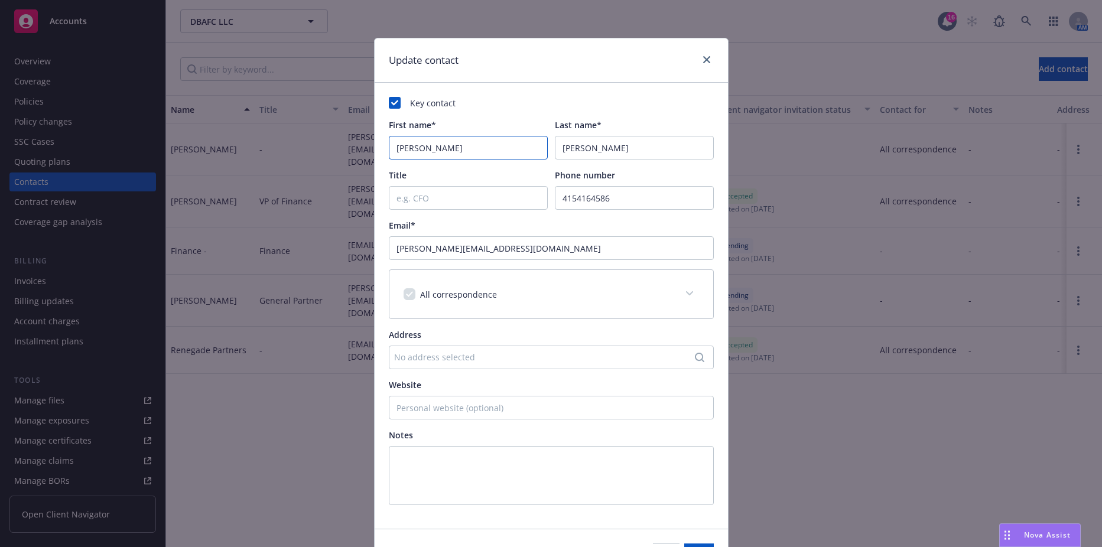
drag, startPoint x: 425, startPoint y: 146, endPoint x: 363, endPoint y: 144, distance: 62.1
click at [363, 144] on div "Update contact Key contact First name* Danielle Last name* Sercu Title Phone nu…" at bounding box center [551, 273] width 1102 height 547
type input "Shara"
click at [592, 147] on input "Sercu" at bounding box center [634, 148] width 159 height 24
click at [573, 151] on input "Sercu" at bounding box center [634, 148] width 159 height 24
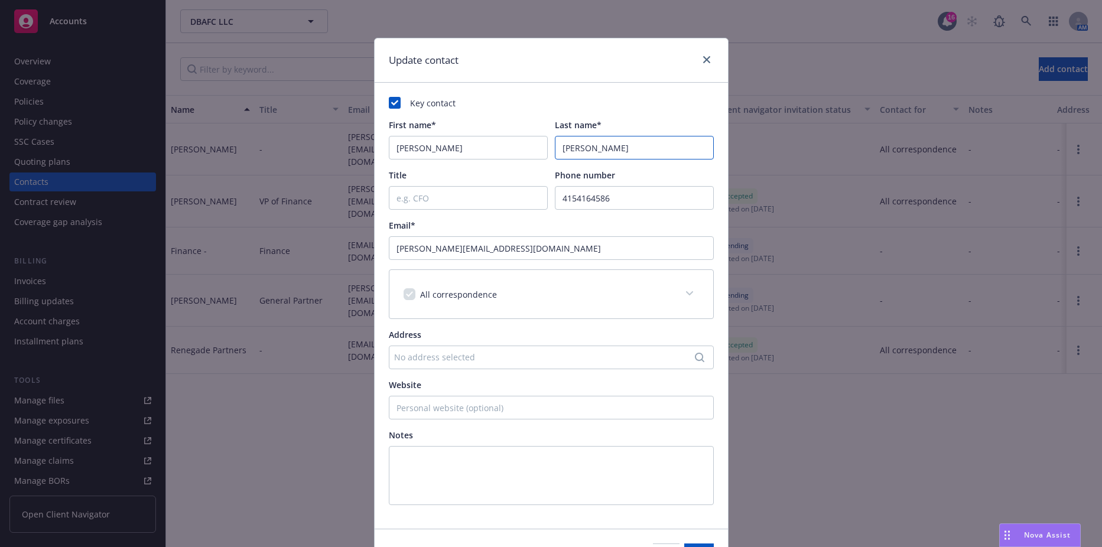
click at [573, 151] on input "Sercu" at bounding box center [634, 148] width 159 height 24
type input "."
click at [494, 194] on input "Title" at bounding box center [468, 198] width 159 height 24
click at [589, 200] on input "4154164586" at bounding box center [634, 198] width 159 height 24
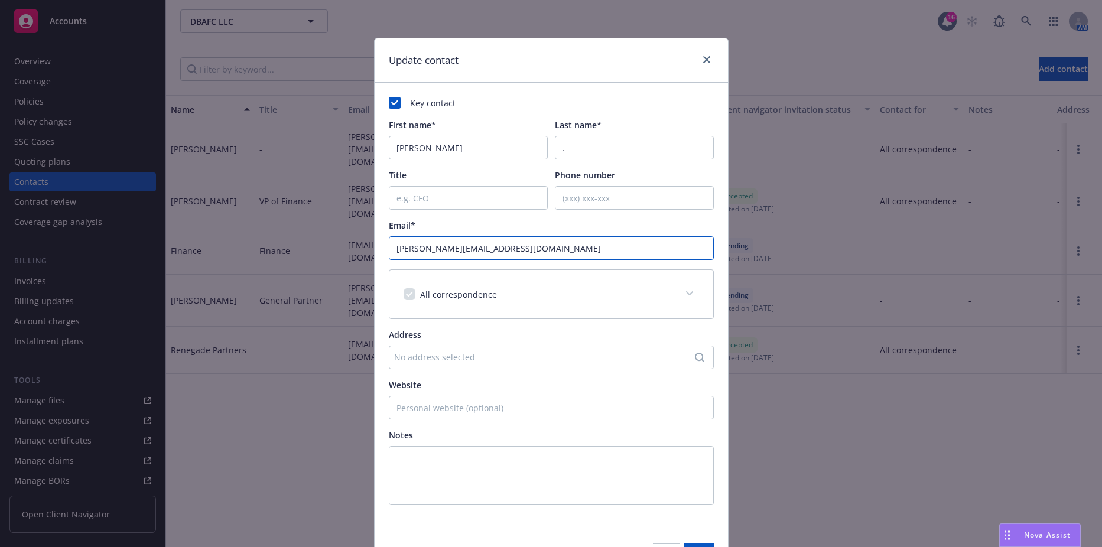
drag, startPoint x: 546, startPoint y: 249, endPoint x: 342, endPoint y: 244, distance: 204.6
click at [342, 244] on div "Update contact Key contact First name* Shara Last name* . Title Phone number Em…" at bounding box center [551, 273] width 1102 height 547
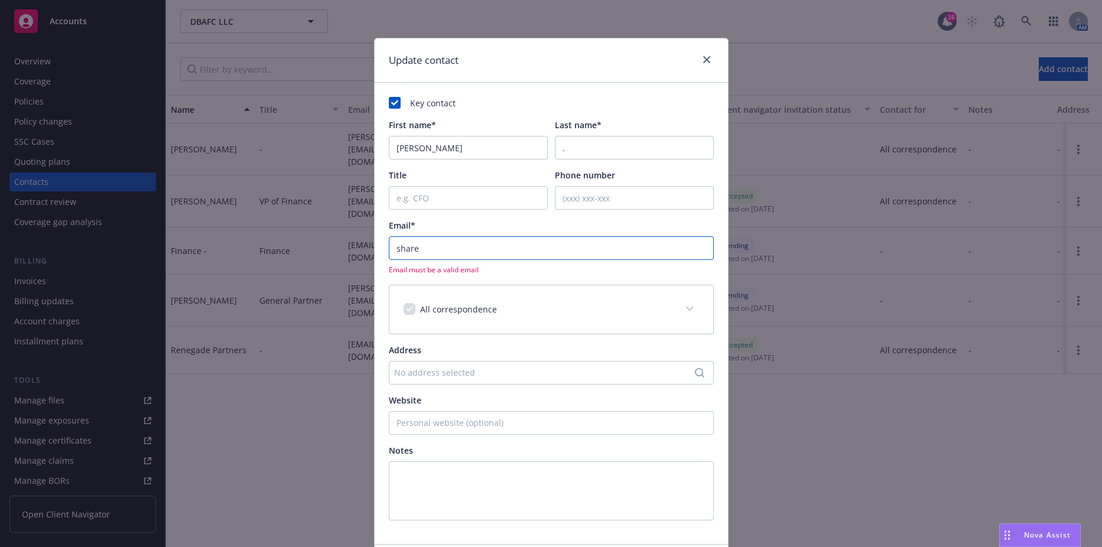
click at [455, 247] on input "share" at bounding box center [551, 248] width 325 height 24
paste input "a@renegadepartners.com"
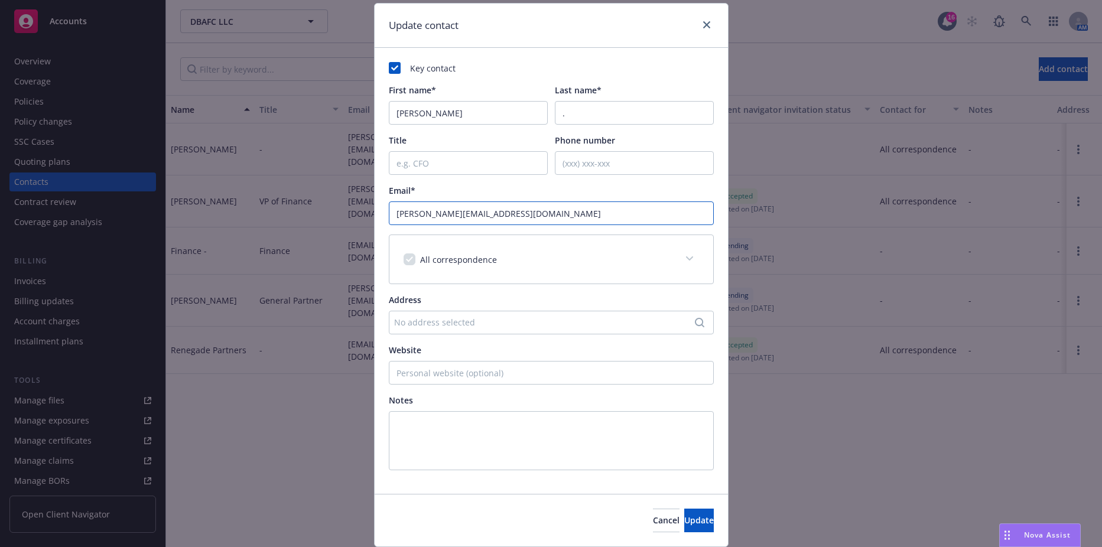
scroll to position [73, 0]
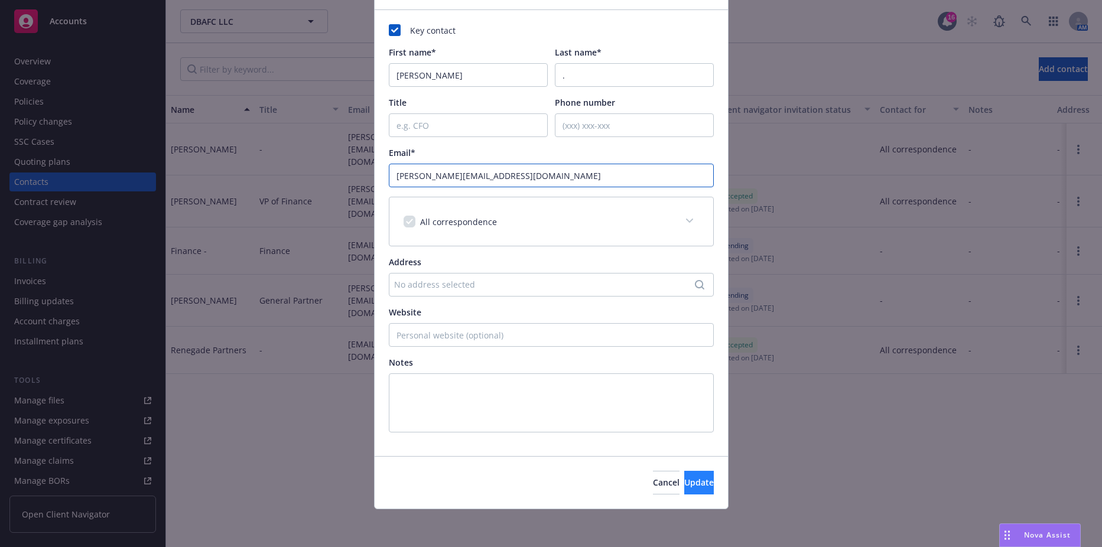
type input "shara@renegadepartners.com"
click at [684, 478] on span "Update" at bounding box center [699, 482] width 30 height 11
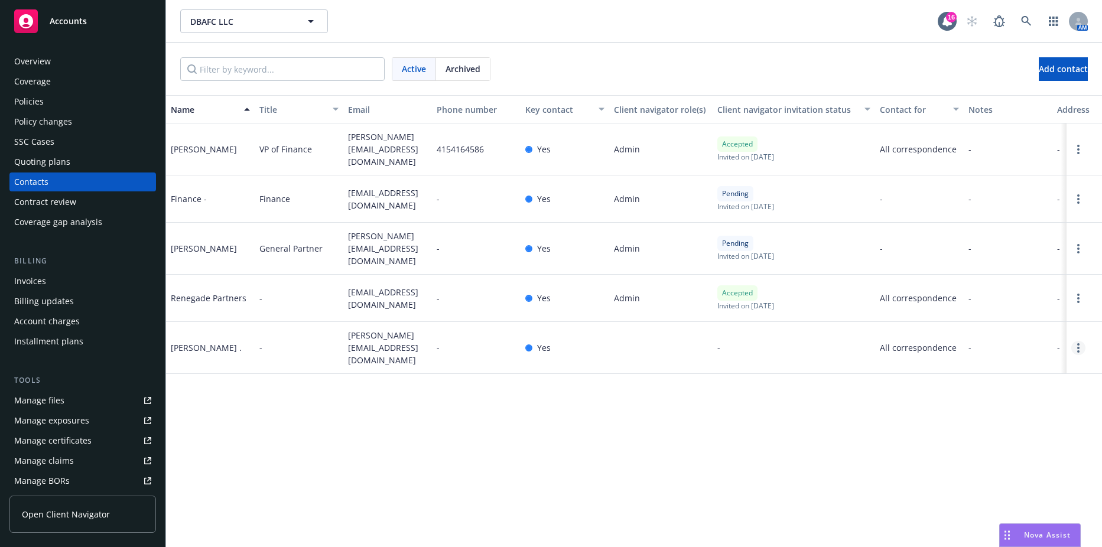
click at [1079, 347] on circle "Open options" at bounding box center [1078, 348] width 2 height 2
click at [1001, 301] on link "Invite to client navigator" at bounding box center [1003, 299] width 134 height 24
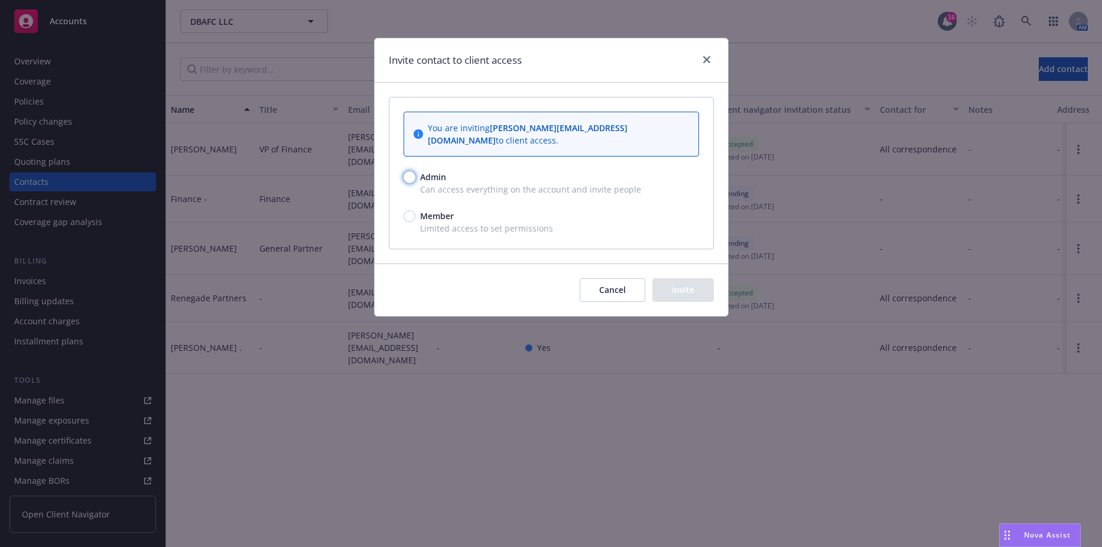
click at [405, 171] on input "Admin" at bounding box center [410, 177] width 12 height 12
radio input "true"
click at [677, 278] on button "Invite" at bounding box center [683, 290] width 61 height 24
